Goal: Task Accomplishment & Management: Manage account settings

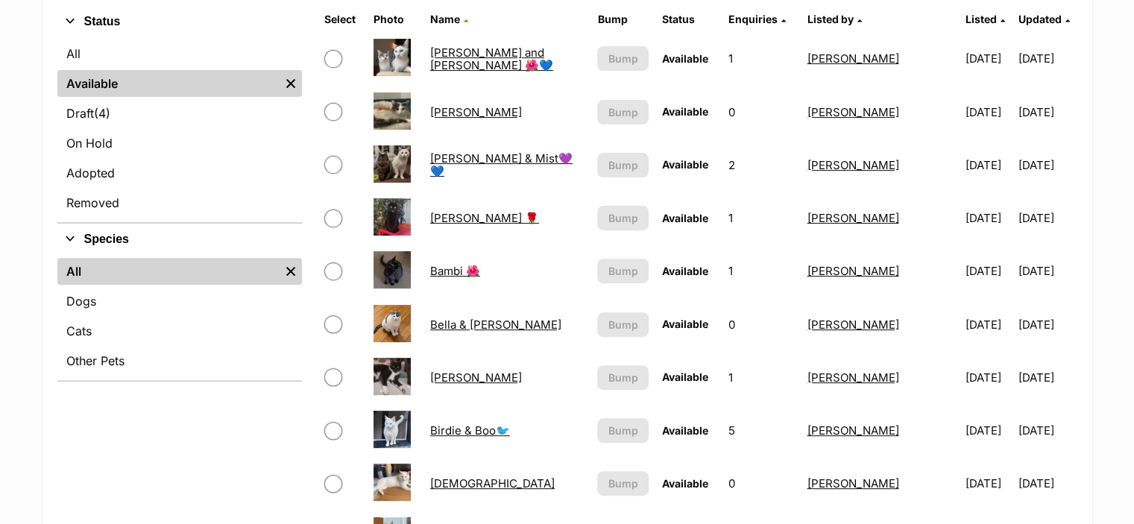
scroll to position [522, 0]
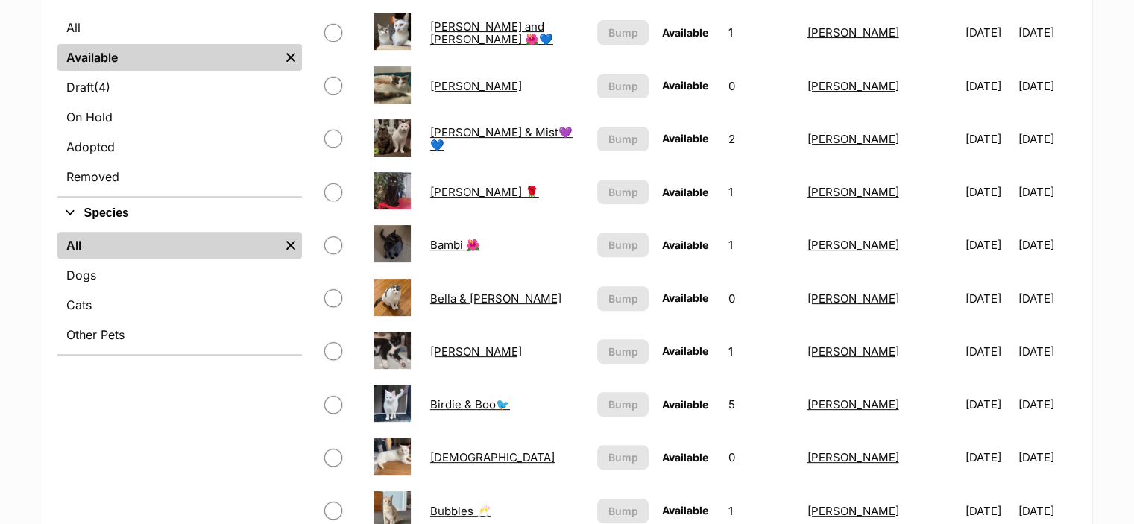
click at [468, 298] on link "Bella & Kevin 💕" at bounding box center [495, 299] width 131 height 14
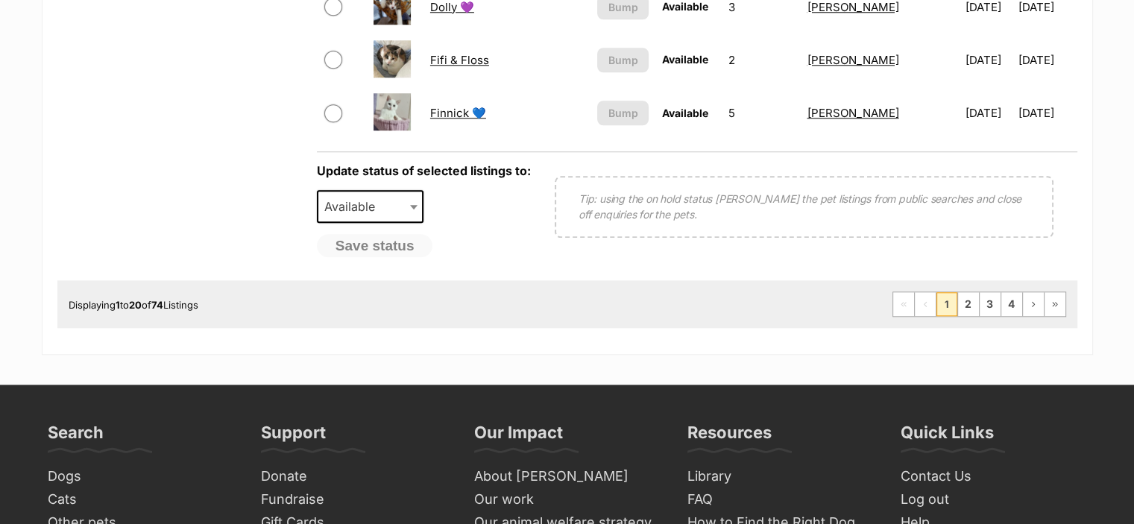
scroll to position [1641, 0]
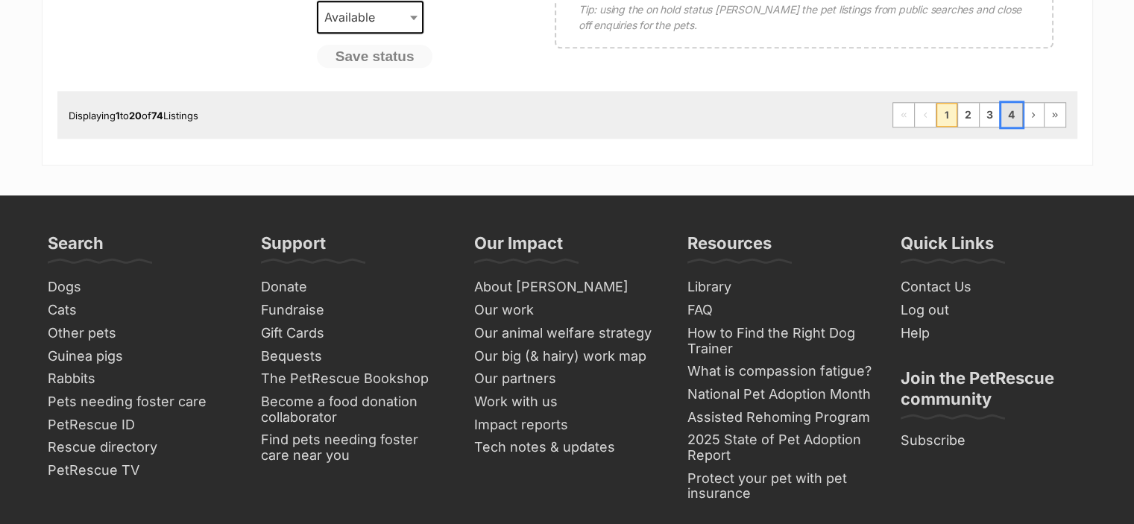
click at [1008, 115] on link "4" at bounding box center [1012, 115] width 21 height 24
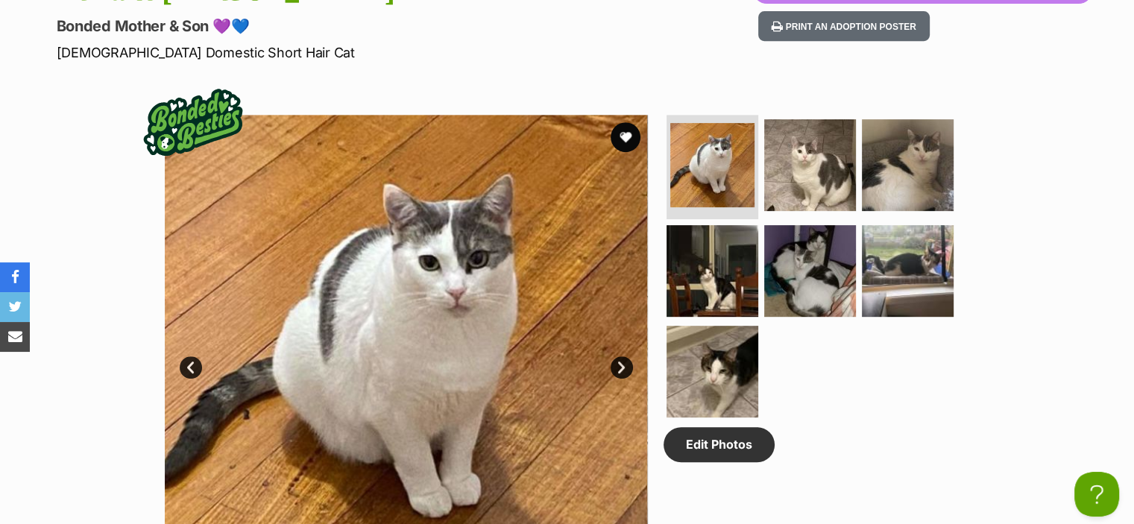
scroll to position [448, 0]
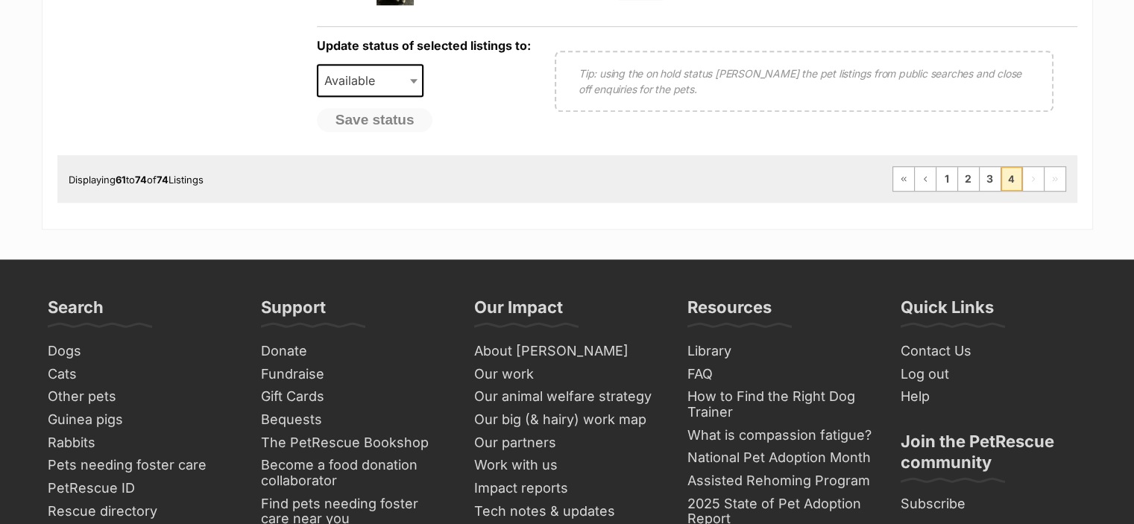
scroll to position [1268, 0]
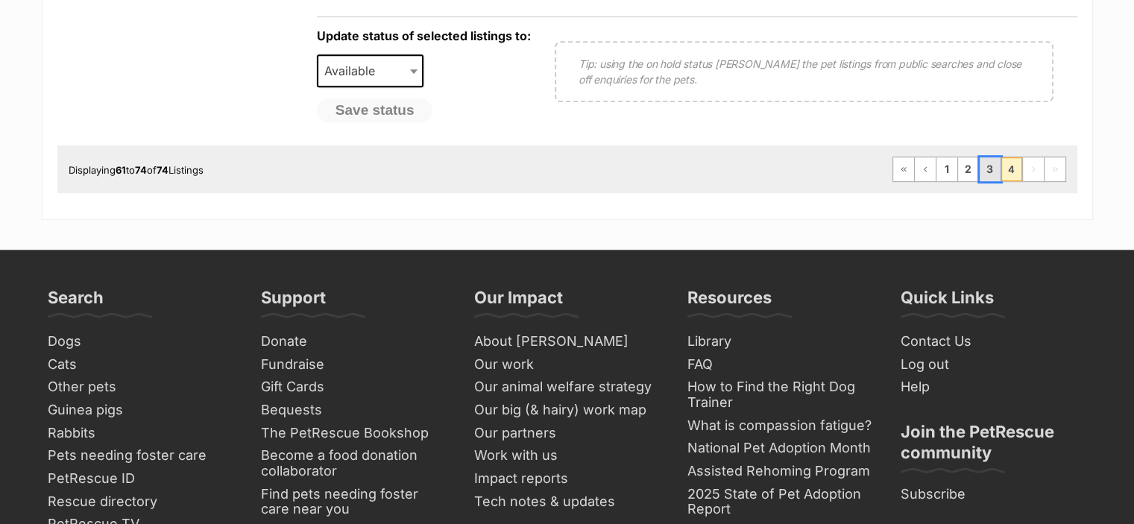
click at [993, 167] on link "3" at bounding box center [990, 169] width 21 height 24
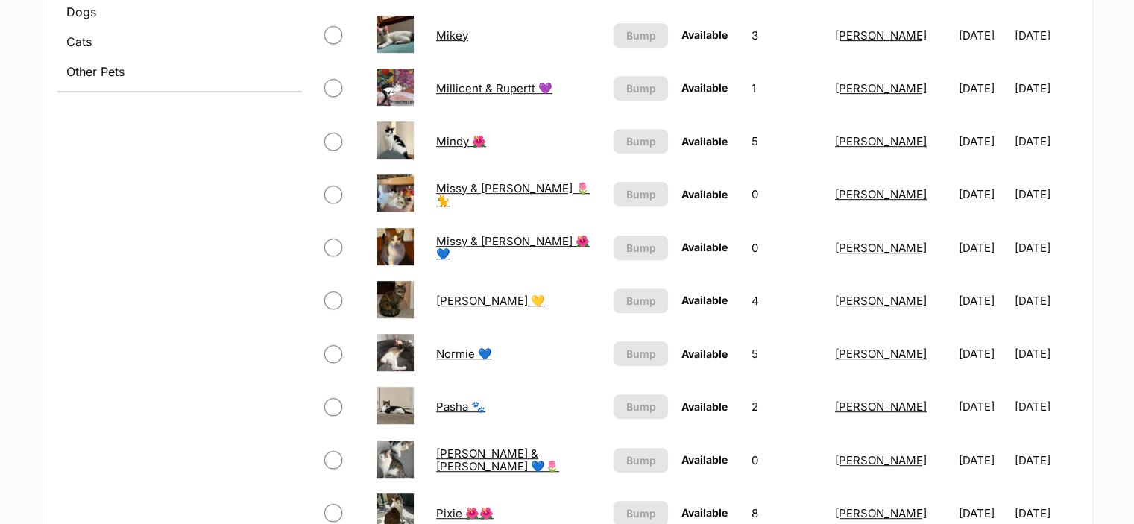
scroll to position [820, 0]
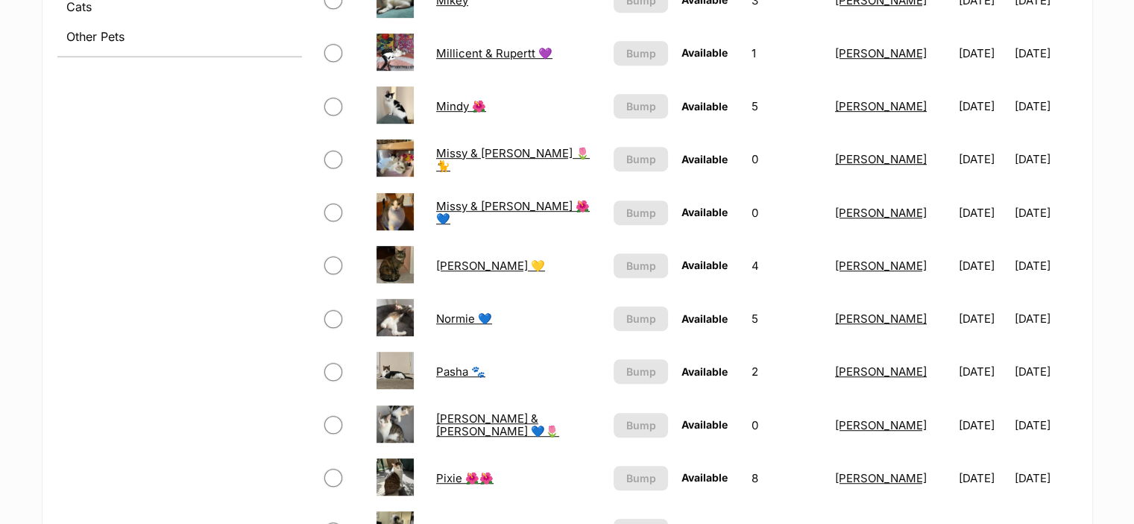
click at [451, 316] on link "Normie 💙" at bounding box center [464, 319] width 56 height 14
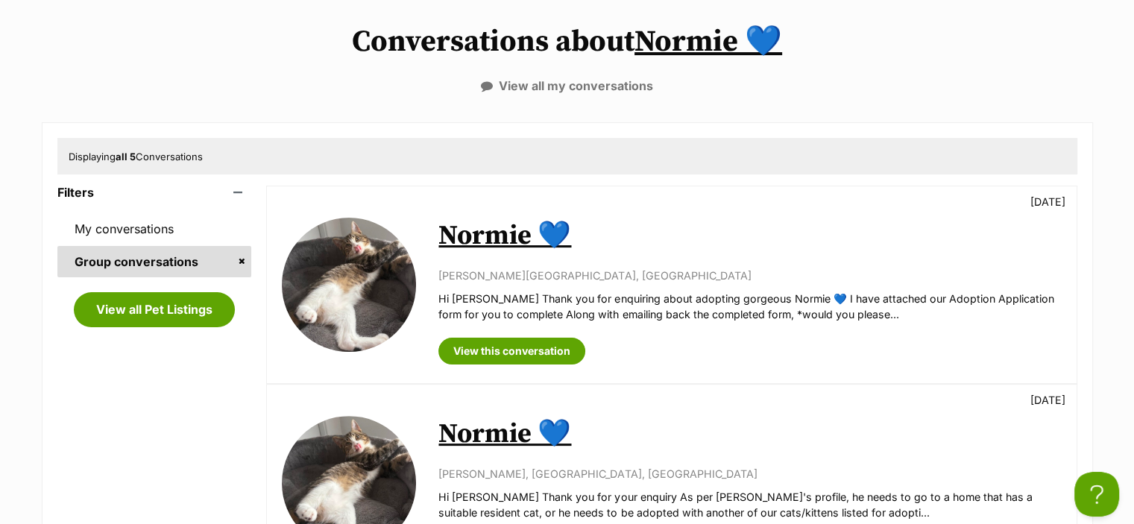
scroll to position [373, 0]
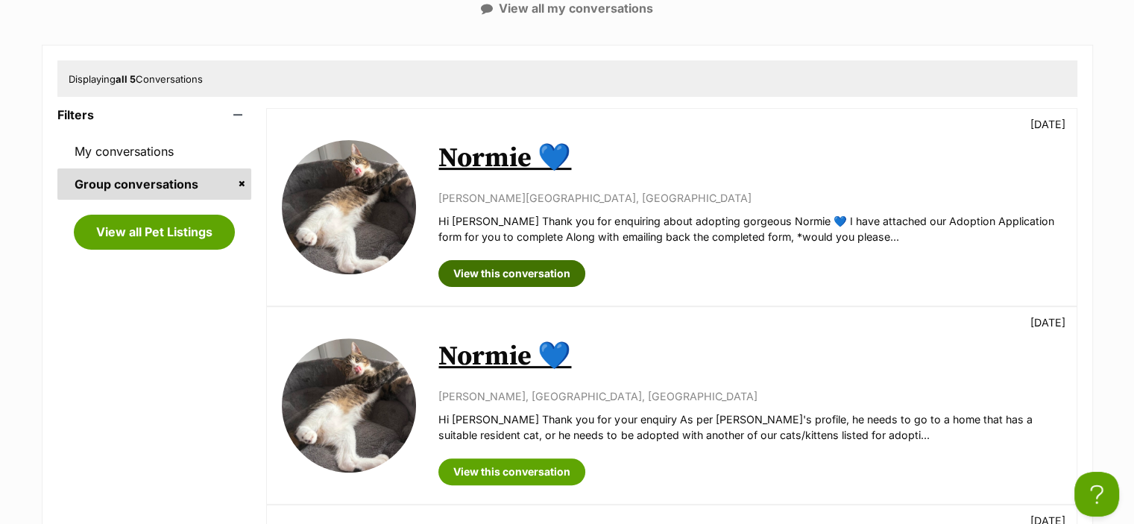
click at [523, 277] on link "View this conversation" at bounding box center [512, 273] width 147 height 27
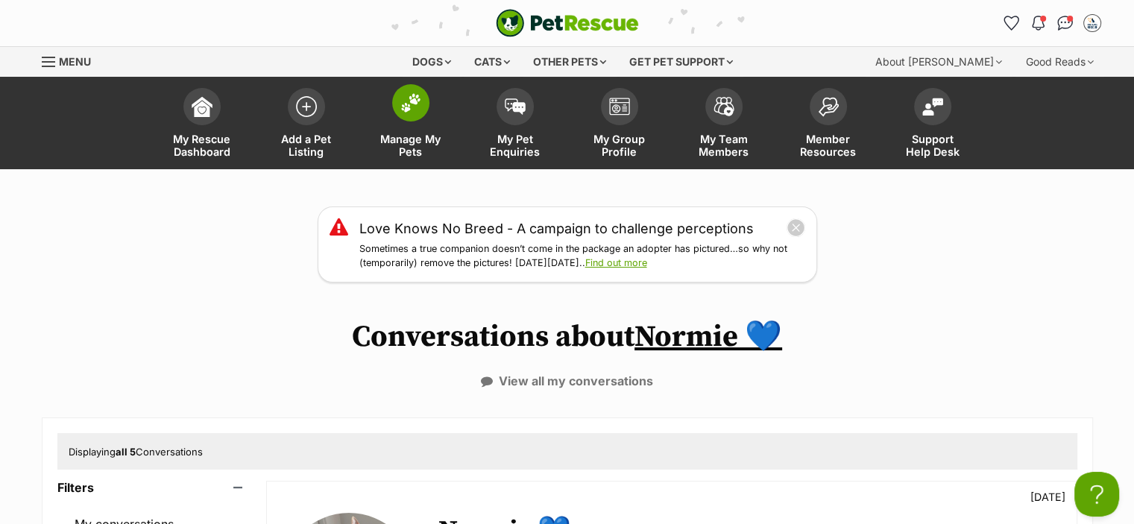
click at [403, 113] on span at bounding box center [410, 102] width 37 height 37
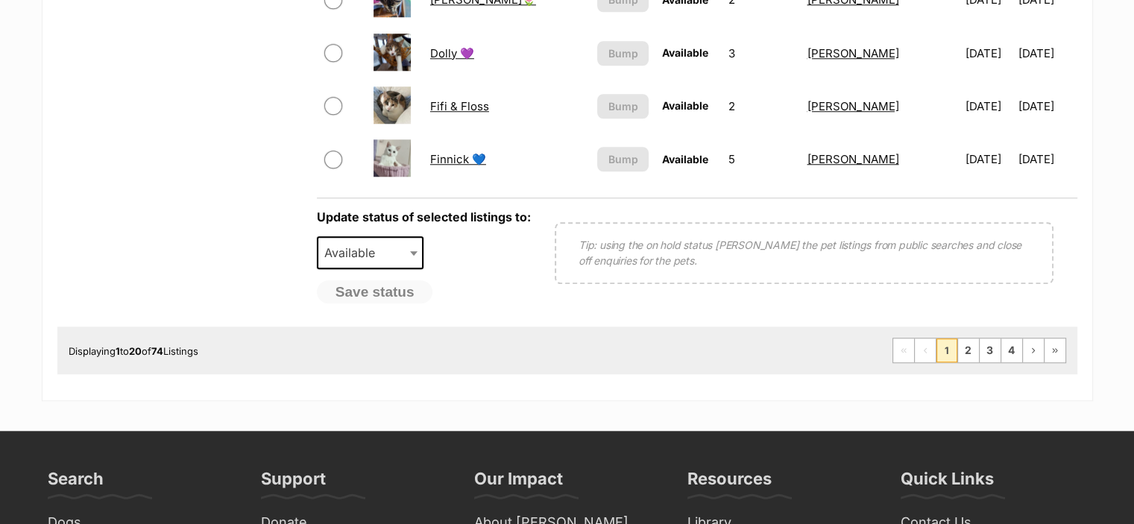
scroll to position [1492, 0]
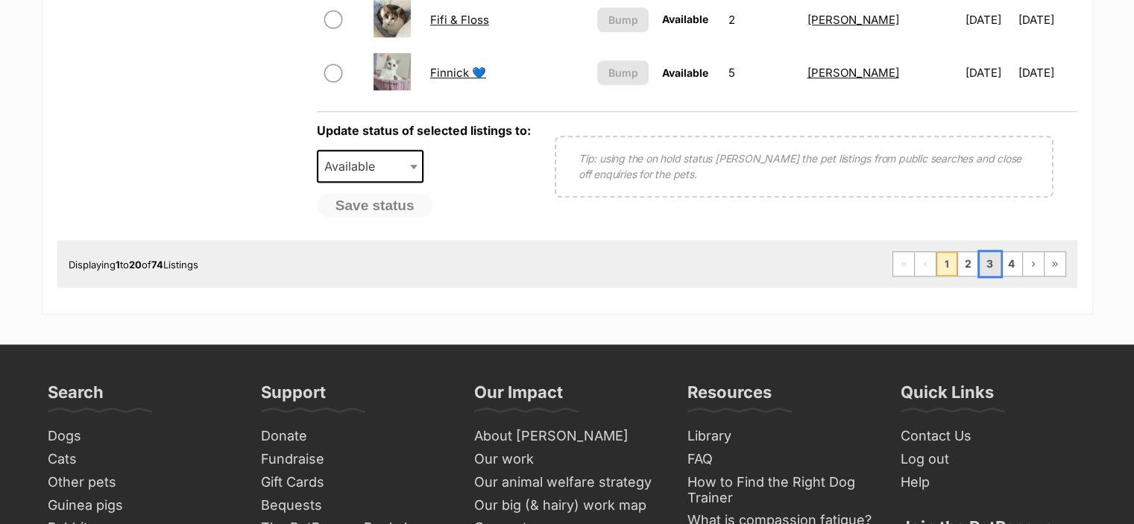
click at [998, 262] on link "3" at bounding box center [990, 264] width 21 height 24
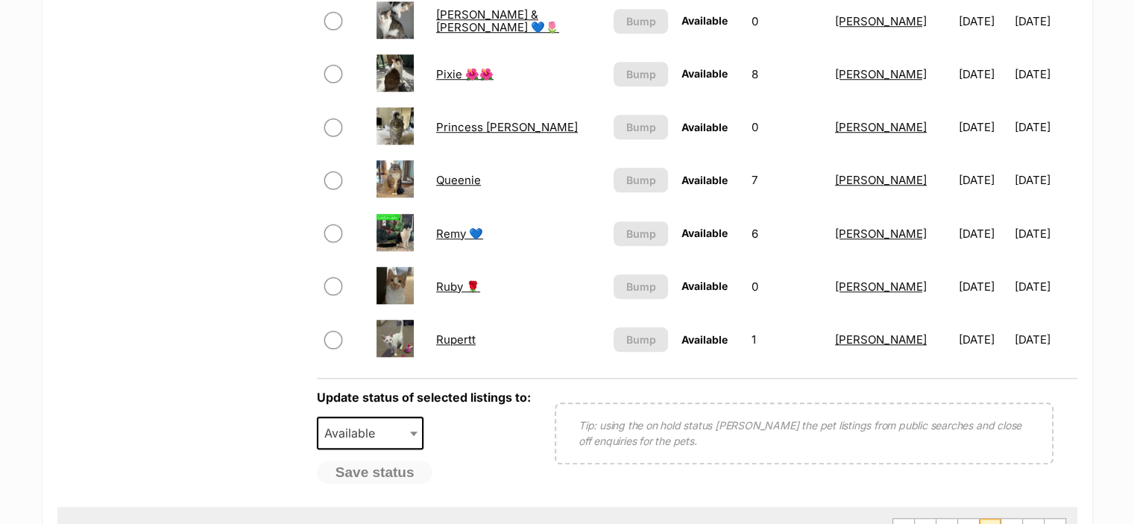
scroll to position [1268, 0]
